Goal: Task Accomplishment & Management: Complete application form

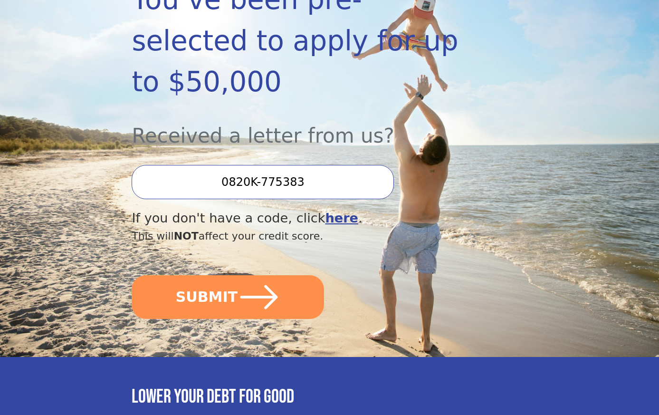
scroll to position [238, 0]
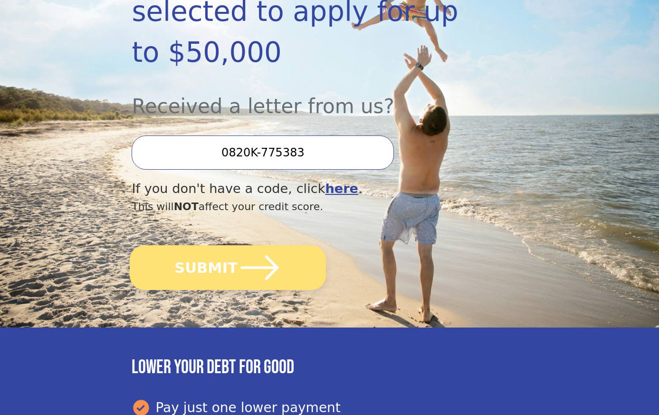
click at [233, 290] on button "SUBMIT" at bounding box center [228, 267] width 196 height 45
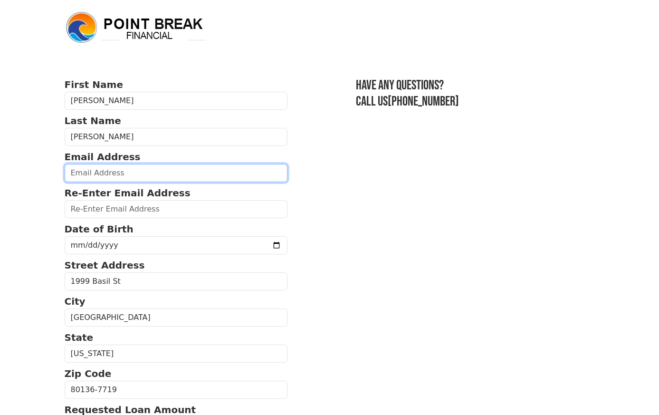
click at [65, 177] on input "email" at bounding box center [176, 173] width 223 height 18
type input "30bino09@gmail.com"
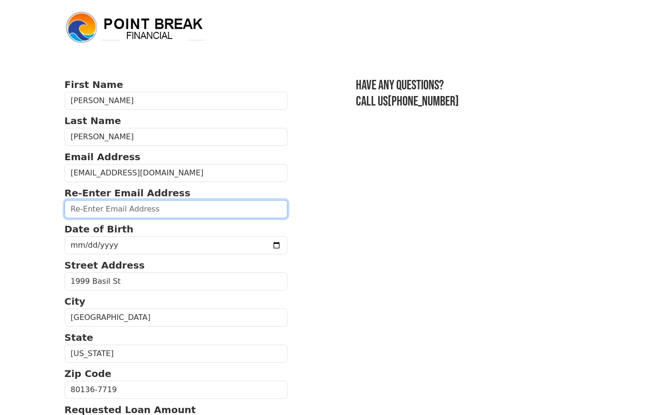
click at [82, 218] on input "email" at bounding box center [176, 209] width 223 height 18
type input "30bino09@gmail.com"
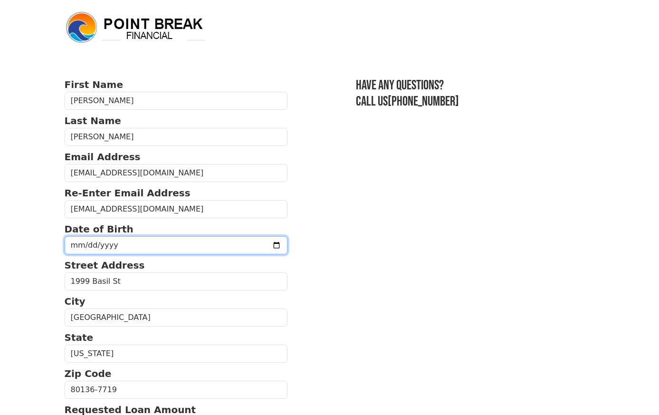
click at [78, 254] on input "date" at bounding box center [176, 245] width 223 height 18
type input "1961-09-30"
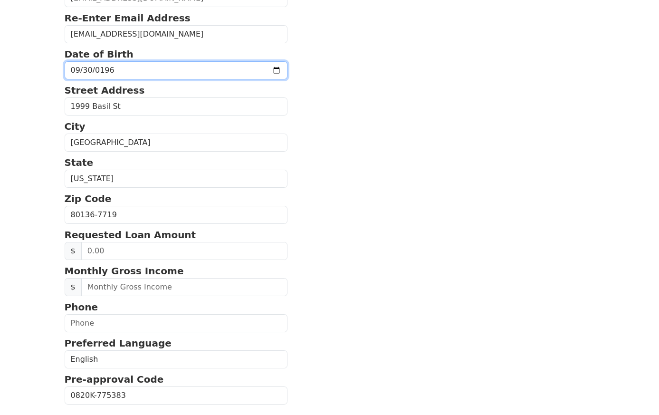
scroll to position [190, 0]
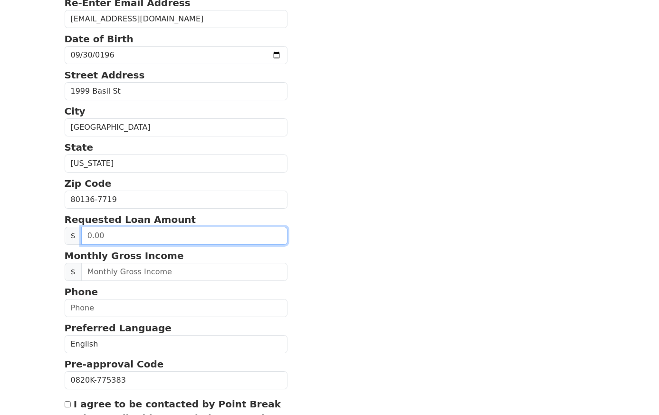
click at [81, 245] on input "text" at bounding box center [184, 236] width 207 height 18
type input "20,000.00"
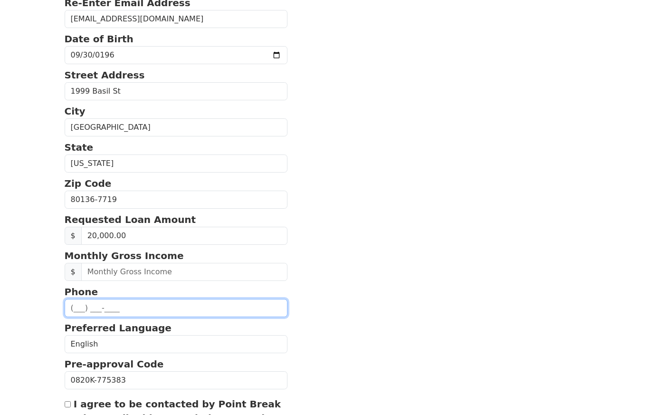
click at [74, 317] on input "text" at bounding box center [176, 308] width 223 height 18
type input "(720) 732-8299"
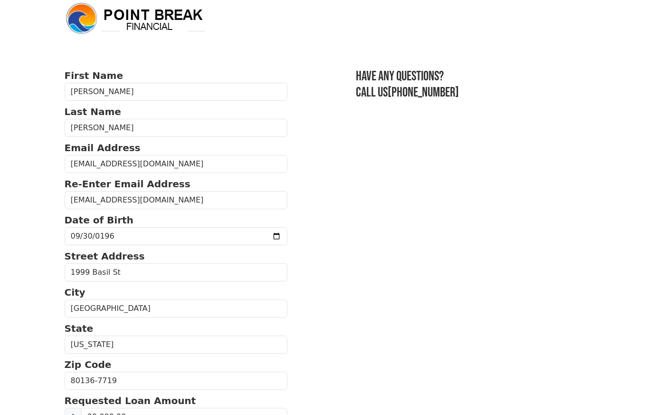
scroll to position [0, 0]
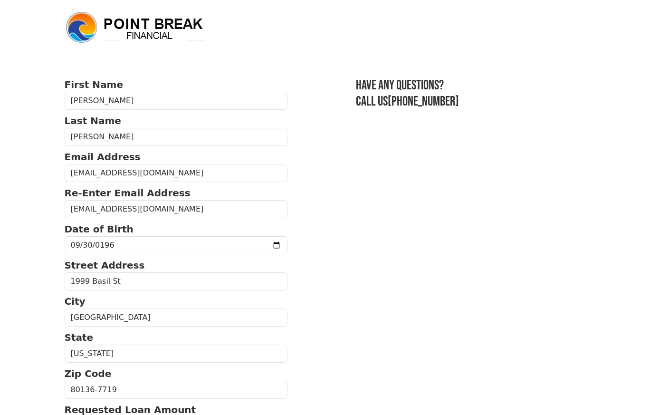
click at [284, 52] on header at bounding box center [330, 27] width 542 height 55
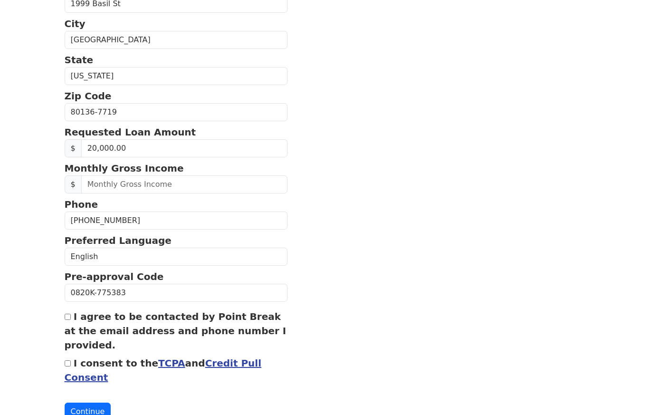
scroll to position [285, 0]
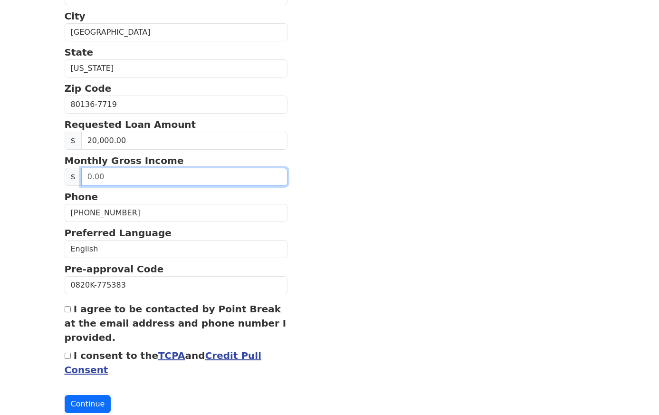
click at [81, 186] on input "text" at bounding box center [184, 177] width 207 height 18
type input "5,328.00"
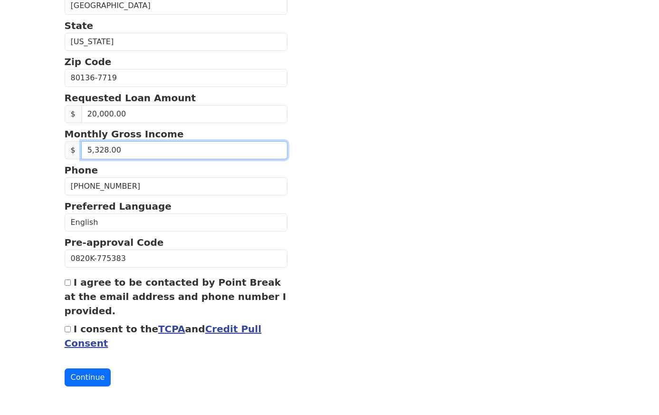
scroll to position [342, 0]
click at [65, 286] on input "I agree to be contacted by Point Break at the email address and phone number I …" at bounding box center [68, 283] width 6 height 6
checkbox input "true"
click at [65, 332] on input "I consent to the TCPA and Credit Pull Consent" at bounding box center [68, 329] width 6 height 6
checkbox input "true"
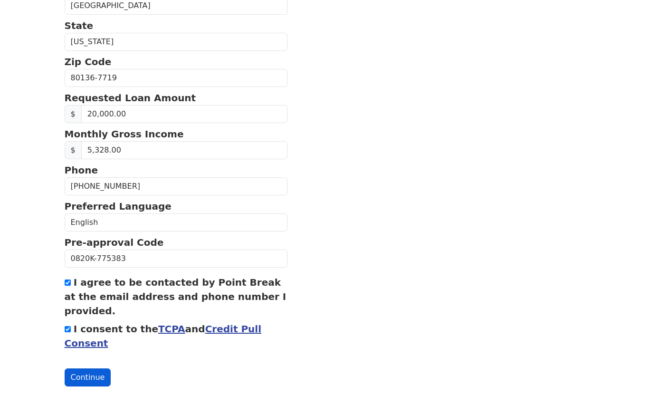
click at [65, 371] on button "Continue" at bounding box center [88, 377] width 47 height 18
